Goal: Task Accomplishment & Management: Complete application form

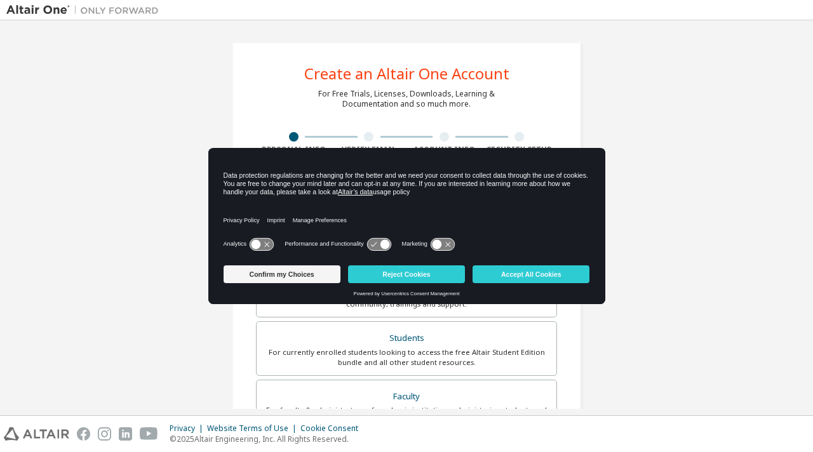
click at [373, 189] on link "Altair’s data" at bounding box center [355, 192] width 35 height 8
click at [259, 244] on icon at bounding box center [257, 244] width 10 height 10
click at [430, 242] on icon at bounding box center [442, 244] width 25 height 13
click at [497, 276] on button "Accept All Cookies" at bounding box center [531, 275] width 117 height 18
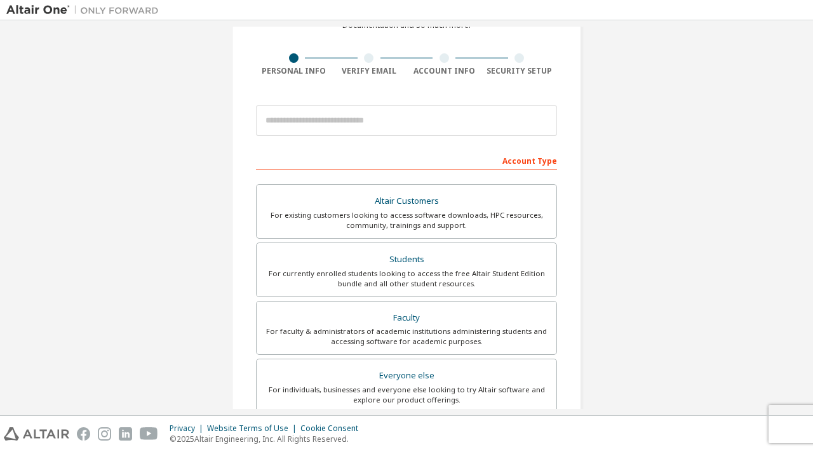
scroll to position [85, 0]
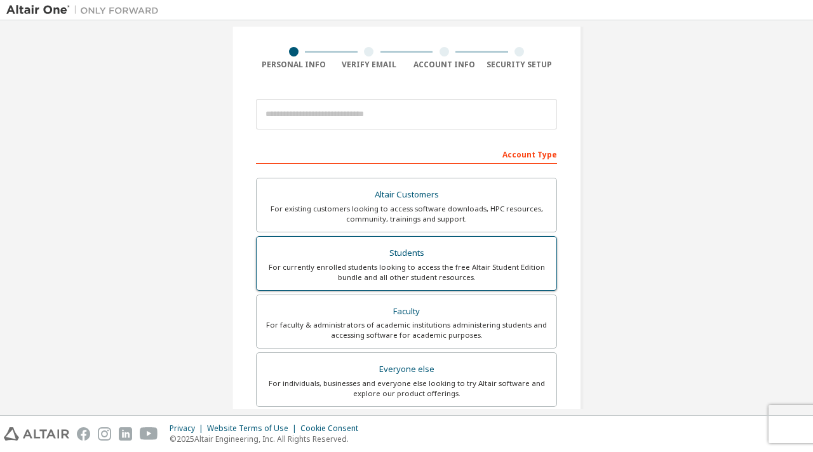
click at [400, 271] on div "For currently enrolled students looking to access the free Altair Student Editi…" at bounding box center [406, 272] width 285 height 20
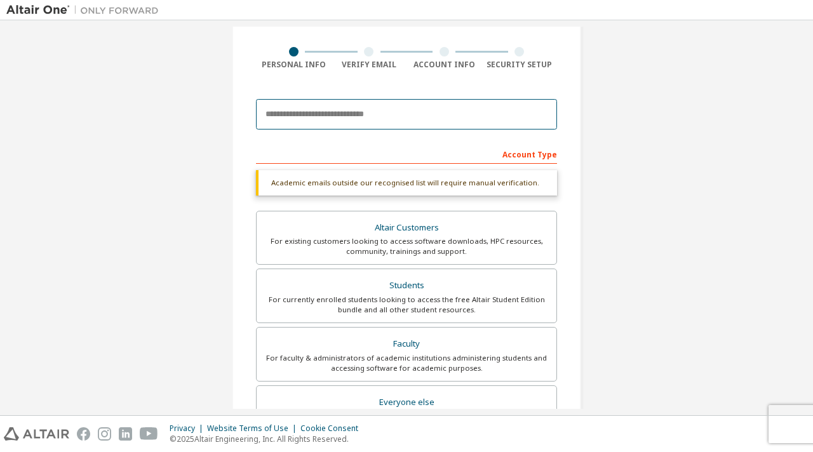
click at [338, 112] on input "email" at bounding box center [406, 114] width 301 height 30
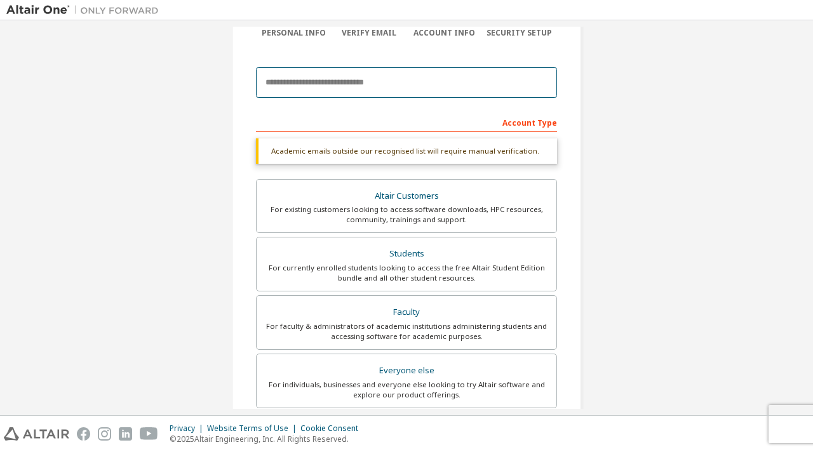
scroll to position [320, 0]
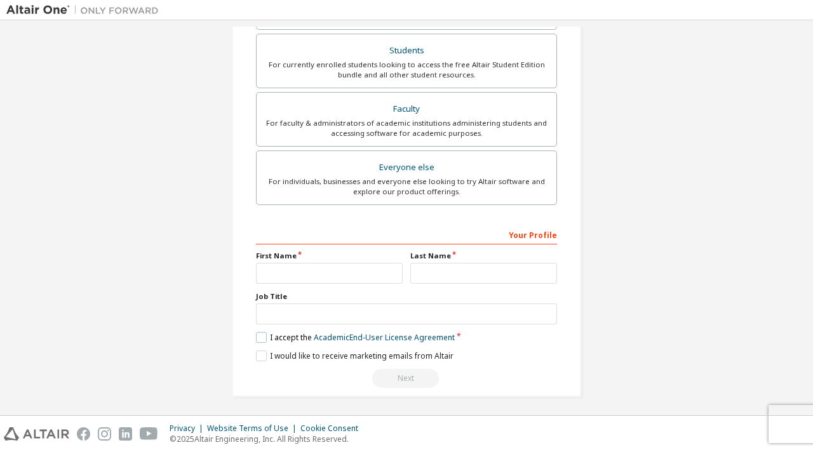
click at [262, 334] on label "I accept the Academic End-User License Agreement" at bounding box center [355, 337] width 199 height 11
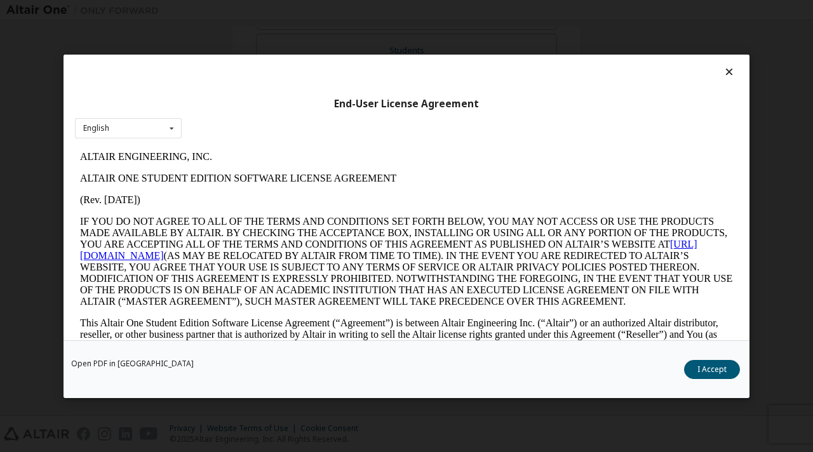
scroll to position [0, 0]
click at [698, 370] on button "I Accept" at bounding box center [712, 369] width 56 height 19
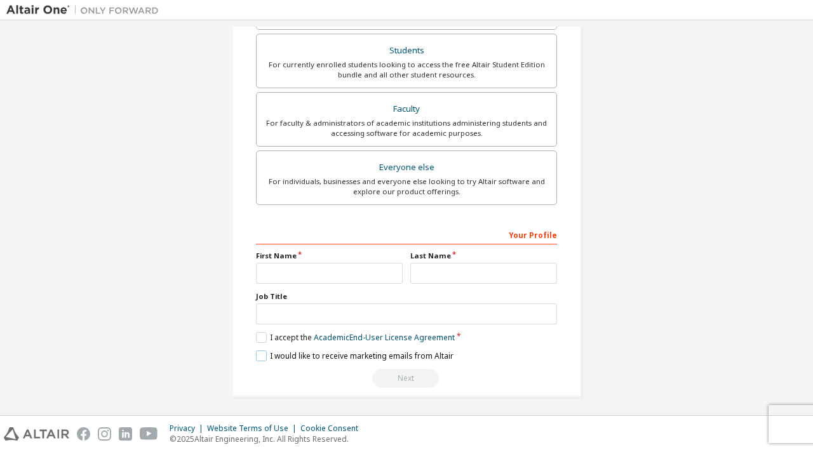
click at [262, 354] on label "I would like to receive marketing emails from Altair" at bounding box center [355, 356] width 198 height 11
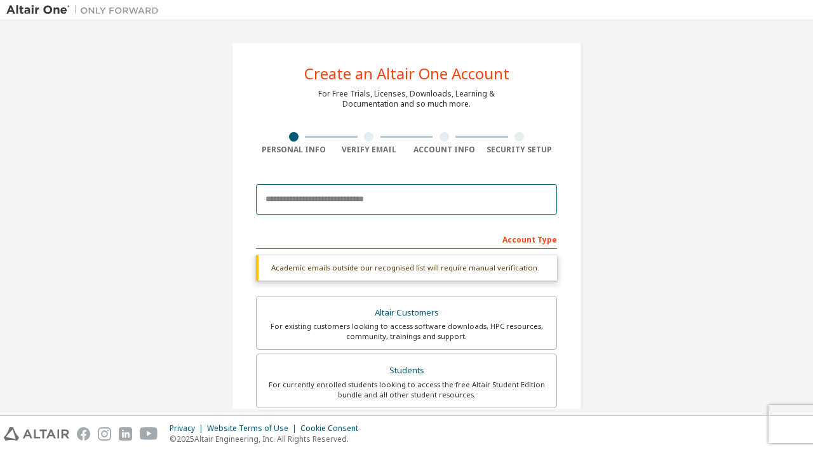
click at [280, 191] on input "email" at bounding box center [406, 199] width 301 height 30
click at [455, 197] on input "email" at bounding box center [406, 199] width 301 height 30
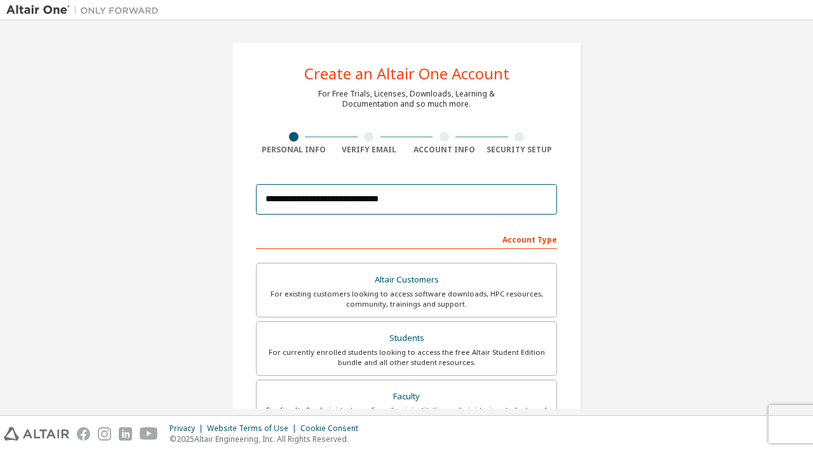
scroll to position [287, 0]
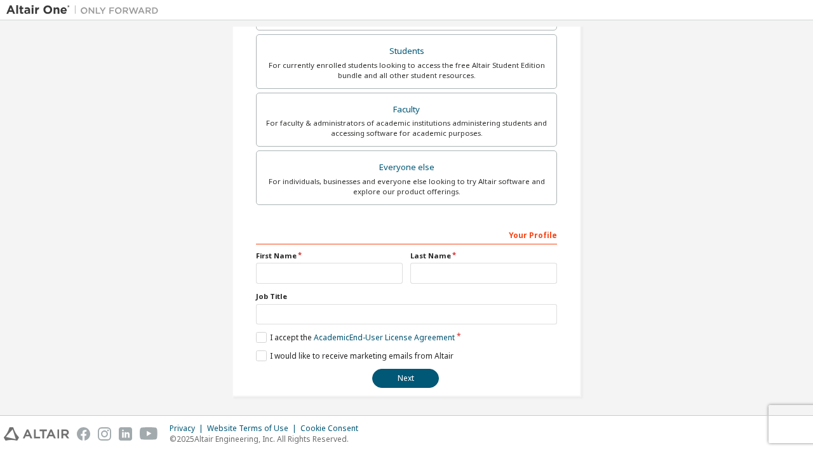
type input "**********"
click at [358, 276] on input "text" at bounding box center [329, 273] width 147 height 21
type input "*****"
click at [424, 263] on input "text" at bounding box center [483, 273] width 147 height 21
type input "*******"
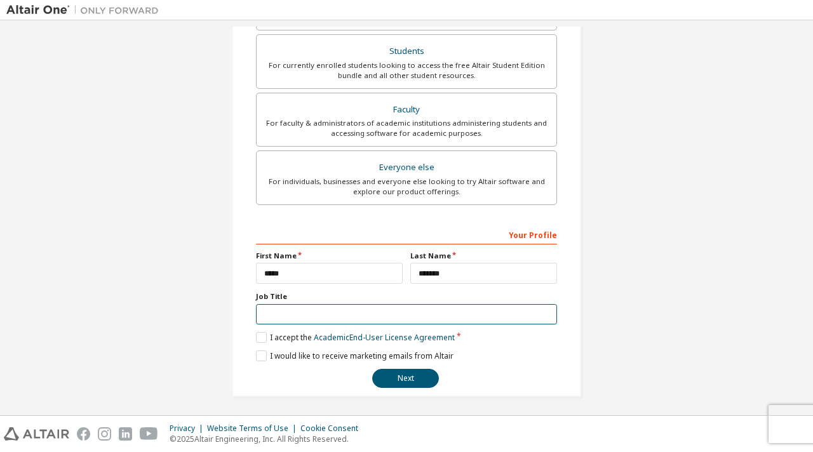
click at [392, 320] on input "text" at bounding box center [406, 314] width 301 height 21
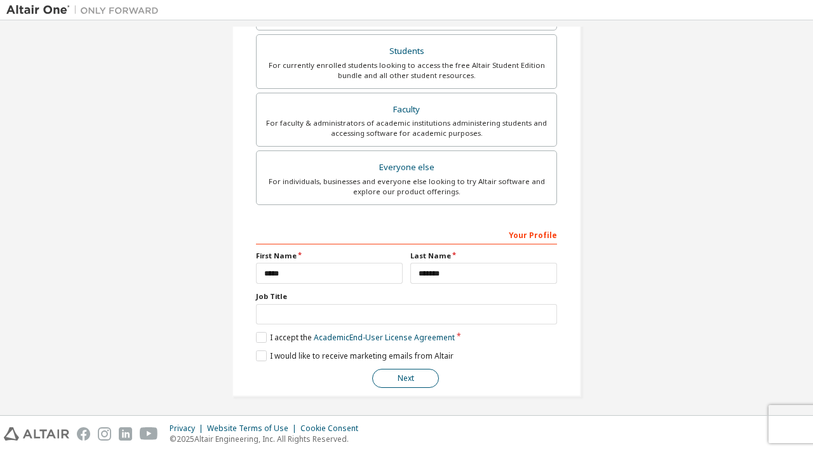
click at [382, 369] on button "Next" at bounding box center [405, 378] width 67 height 19
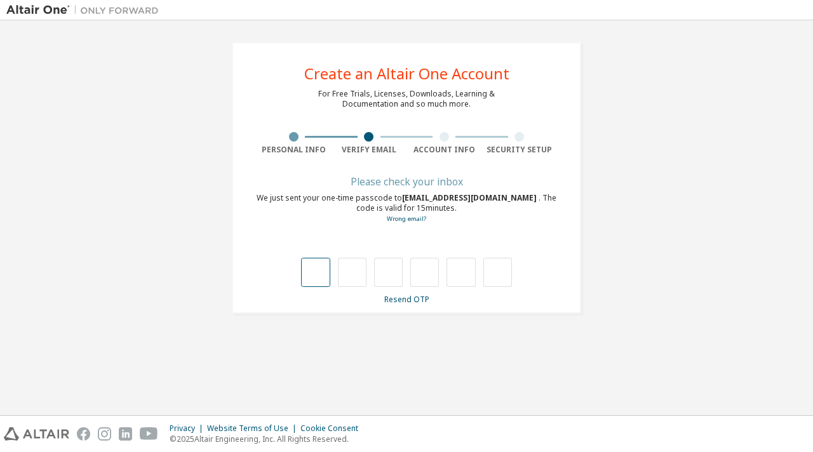
click at [318, 278] on input "text" at bounding box center [315, 272] width 29 height 29
type input "*"
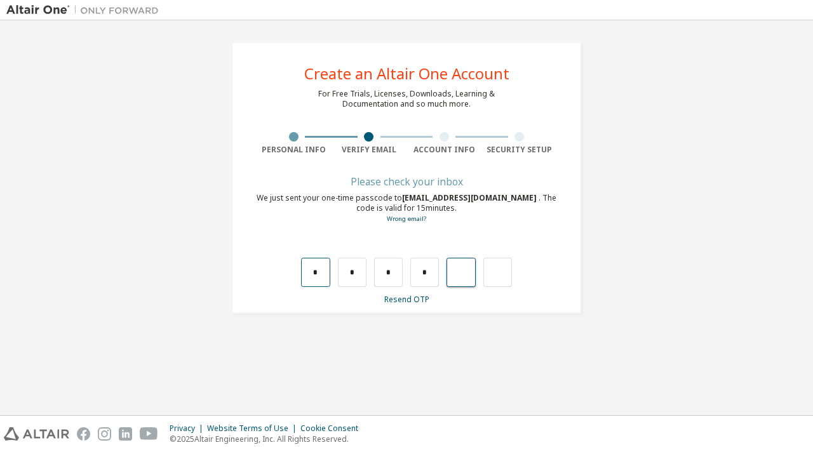
type input "*"
